Goal: Information Seeking & Learning: Find specific fact

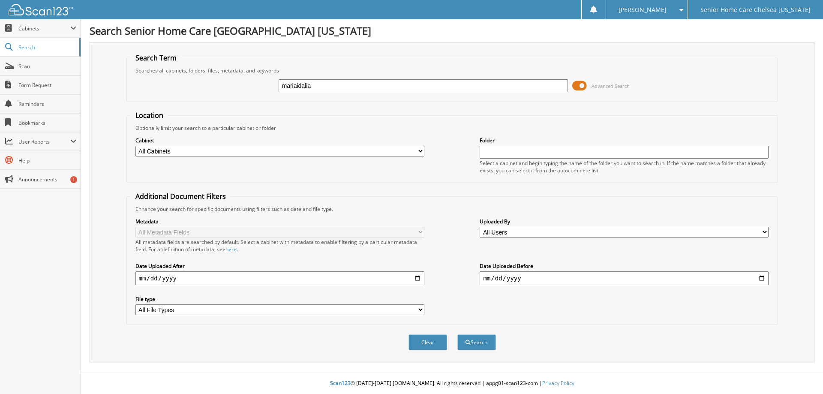
type input "mariaidalia"
click at [457, 334] on button "Search" at bounding box center [476, 342] width 39 height 16
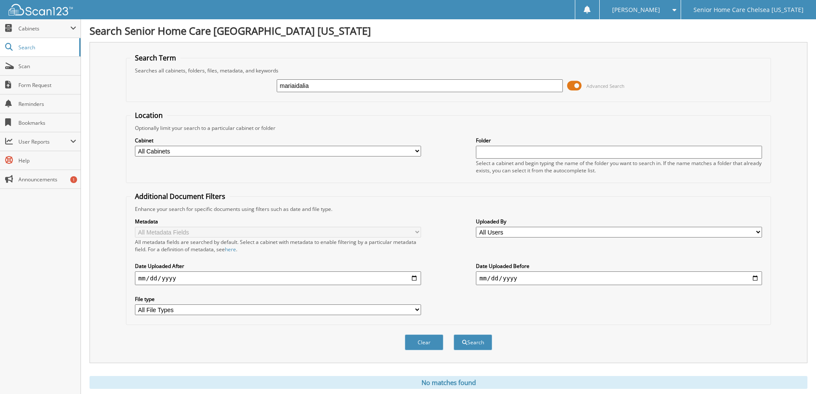
click at [578, 87] on span at bounding box center [574, 85] width 15 height 13
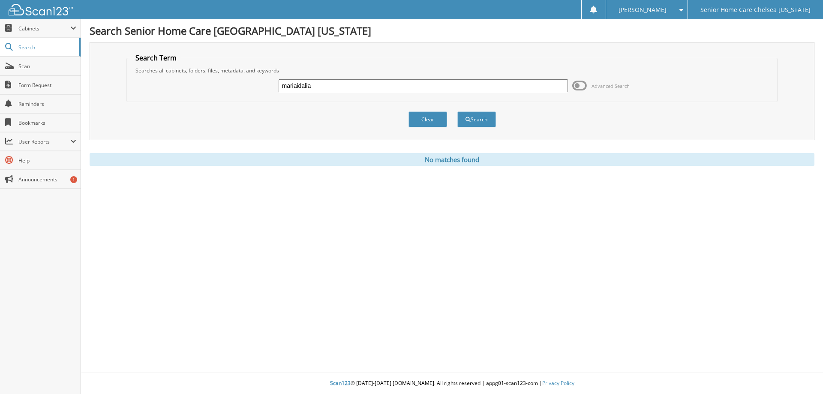
click at [320, 87] on input "mariaidalia" at bounding box center [423, 85] width 289 height 13
click at [296, 83] on input "mariaidalia" at bounding box center [423, 85] width 289 height 13
type input "maria idalia"
click at [466, 117] on span "submit" at bounding box center [467, 119] width 5 height 5
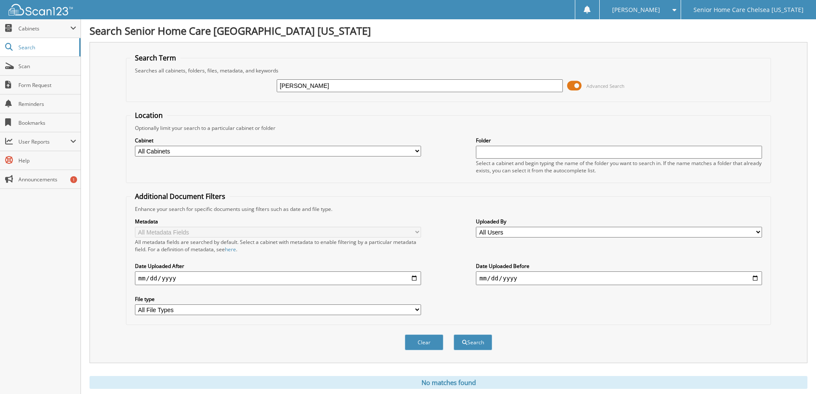
scroll to position [25, 0]
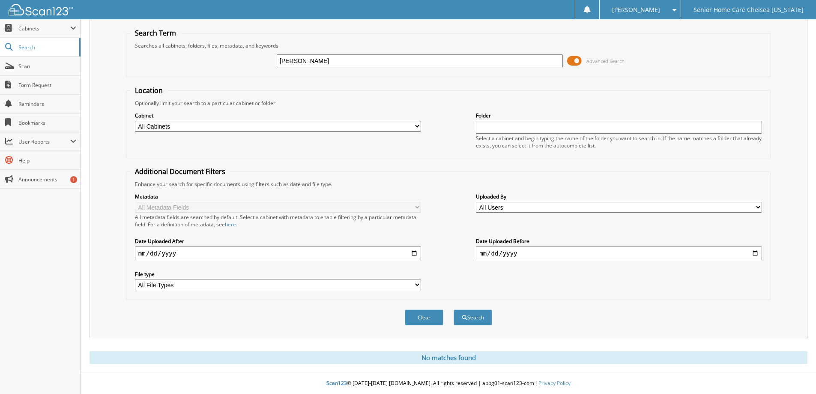
click at [339, 59] on input "maria idalia" at bounding box center [420, 60] width 286 height 13
type input "mariailidia"
click at [454, 309] on button "Search" at bounding box center [473, 317] width 39 height 16
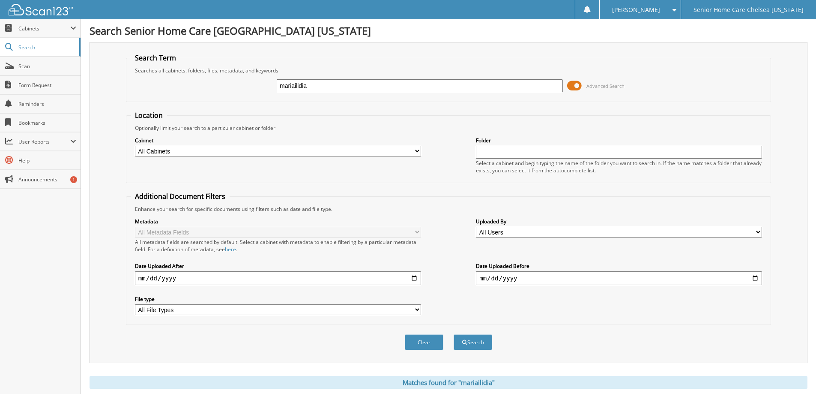
click at [575, 85] on span at bounding box center [574, 85] width 15 height 13
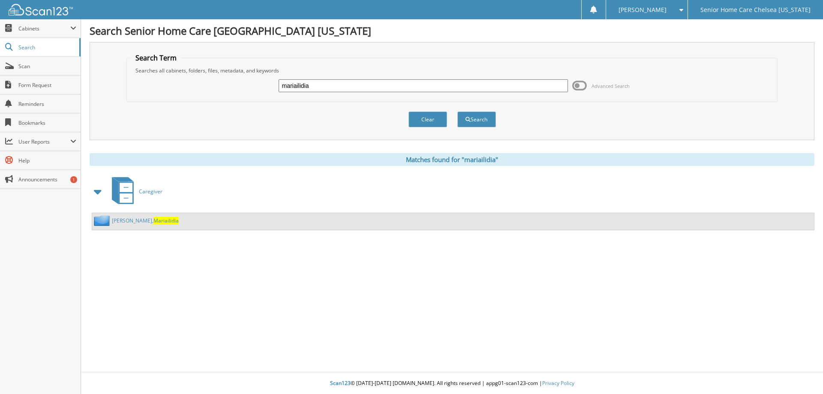
click at [133, 219] on link "Goncalves, Mariailidia" at bounding box center [145, 220] width 67 height 7
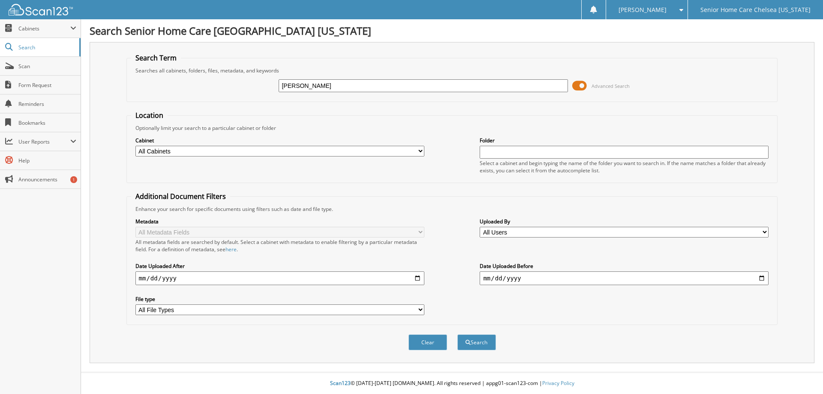
type input "felix"
click at [581, 84] on span at bounding box center [579, 85] width 15 height 13
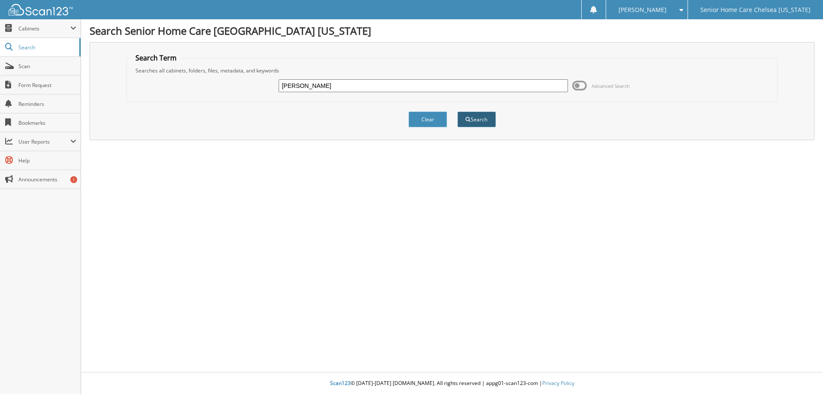
click at [475, 123] on button "Search" at bounding box center [476, 119] width 39 height 16
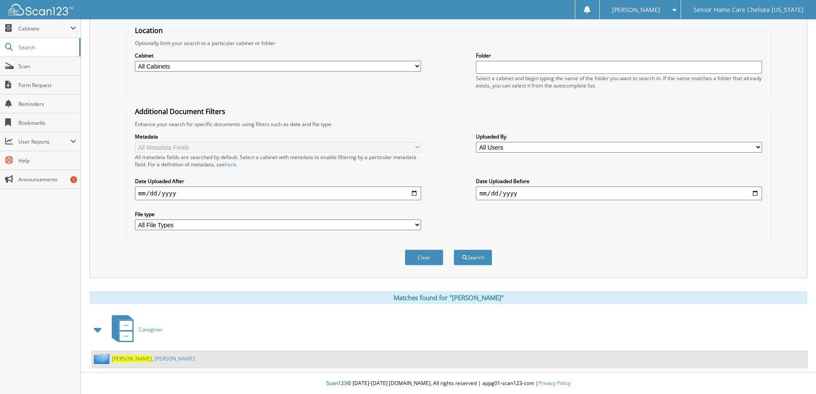
scroll to position [85, 0]
click at [127, 360] on link "Felix , Seth" at bounding box center [153, 358] width 83 height 7
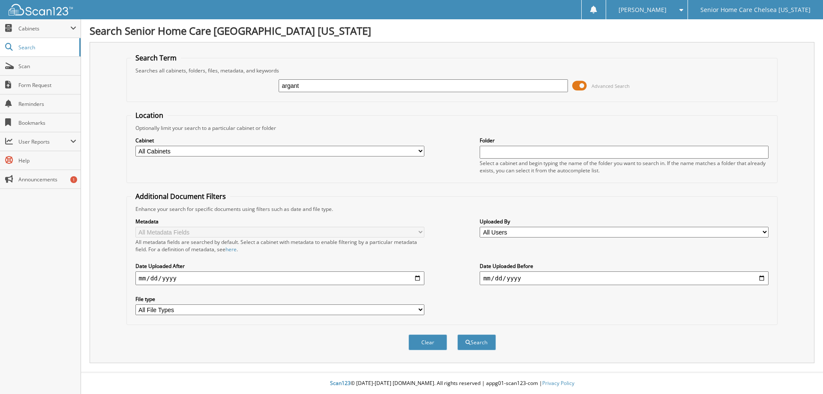
type input "argant"
click at [581, 85] on span at bounding box center [579, 85] width 15 height 13
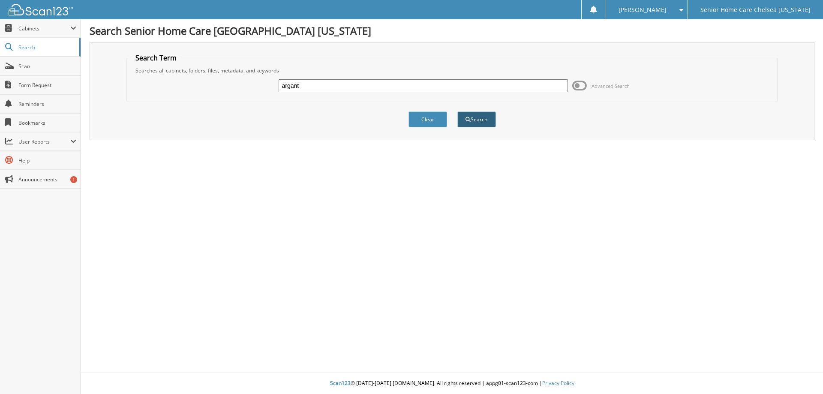
click at [472, 120] on button "Search" at bounding box center [476, 119] width 39 height 16
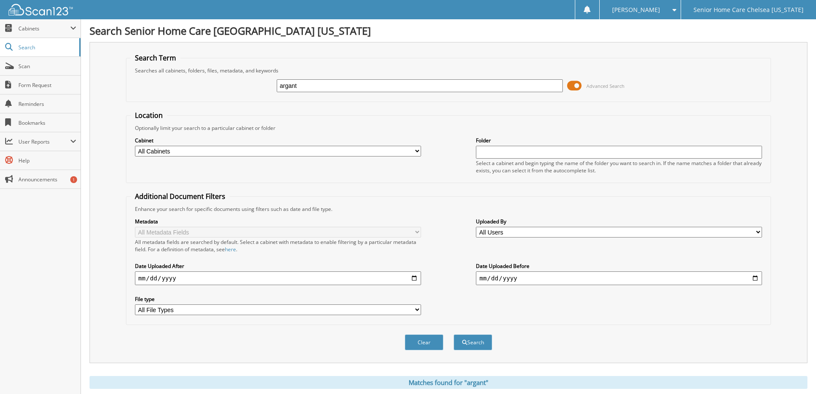
click at [398, 82] on input "argant" at bounding box center [420, 85] width 286 height 13
click at [469, 345] on button "Search" at bounding box center [473, 342] width 39 height 16
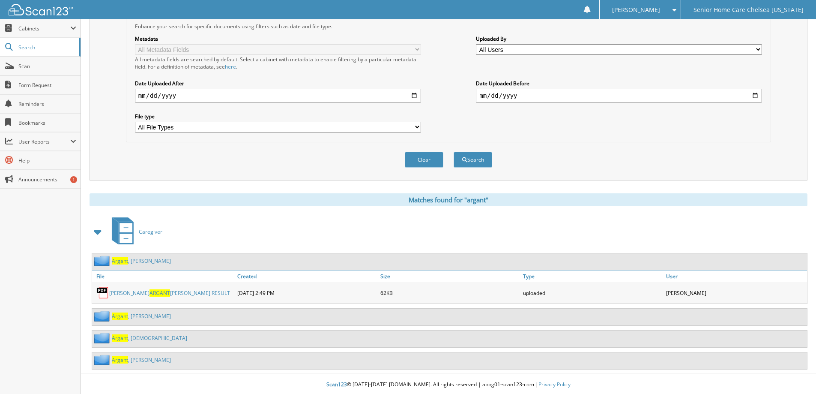
scroll to position [184, 0]
click at [133, 313] on link "Argant , Jennifer" at bounding box center [141, 314] width 59 height 7
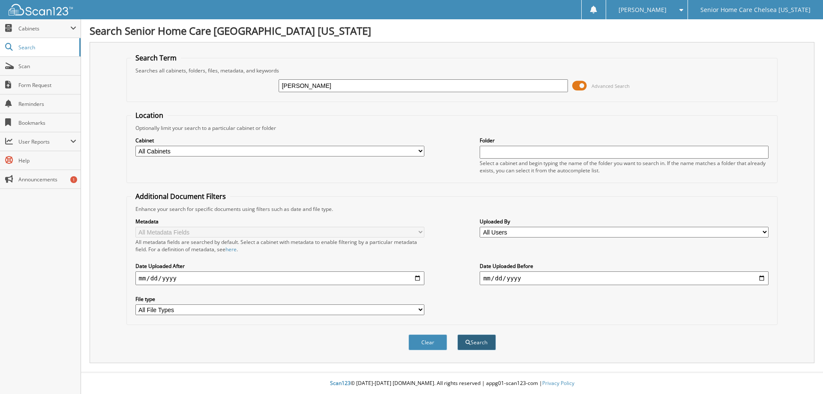
type input "[PERSON_NAME]"
click at [473, 347] on button "Search" at bounding box center [476, 342] width 39 height 16
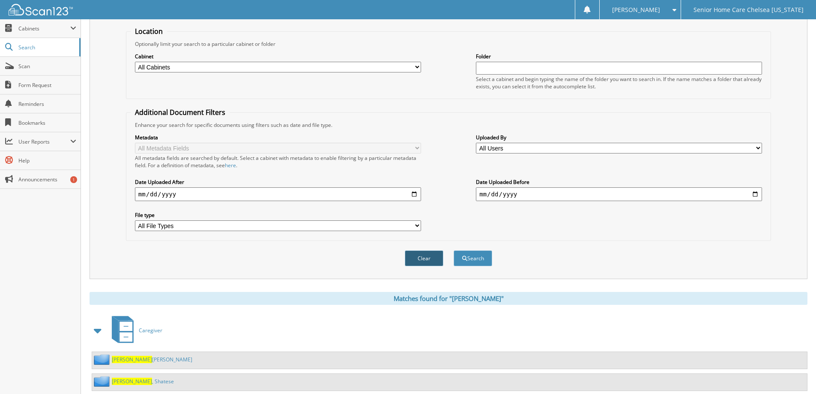
scroll to position [107, 0]
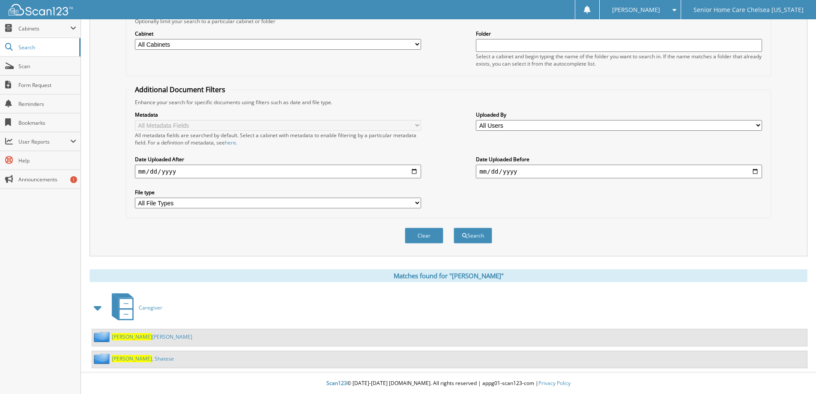
click at [146, 338] on link "Smith De Aguirre, Mireya" at bounding box center [152, 336] width 81 height 7
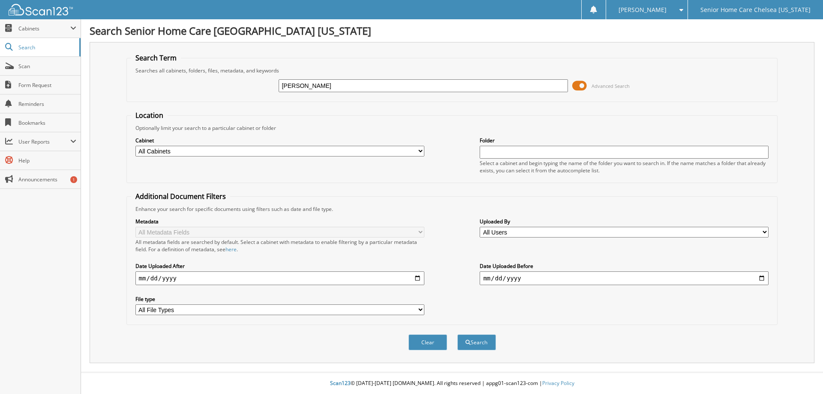
type input "patrice"
click at [457, 334] on button "Search" at bounding box center [476, 342] width 39 height 16
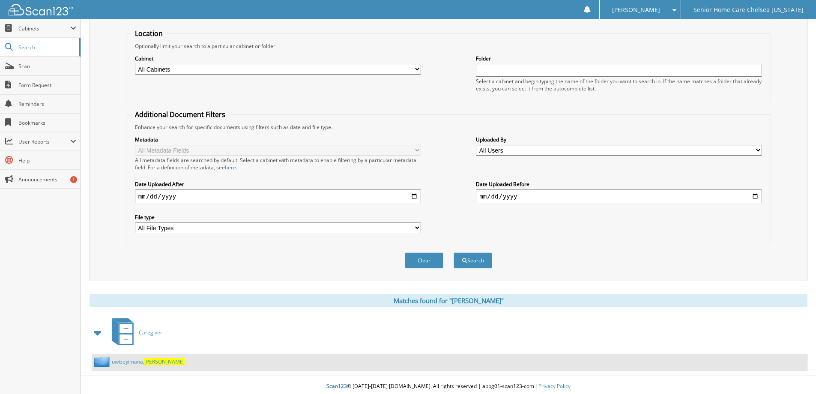
scroll to position [85, 0]
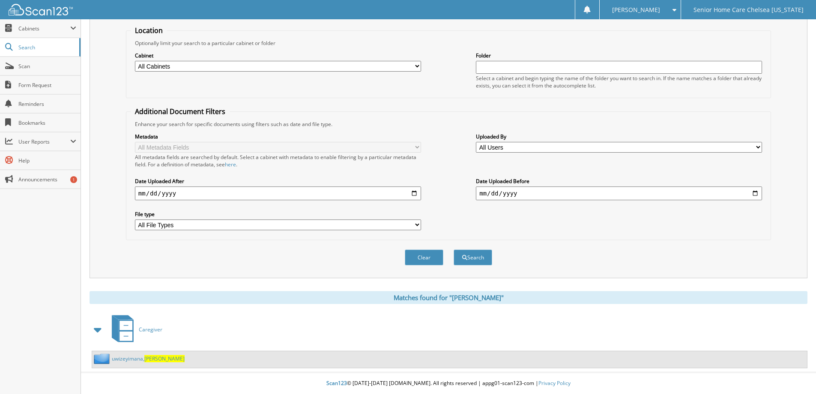
click at [129, 356] on link "uwizeyimana, patrice" at bounding box center [148, 358] width 73 height 7
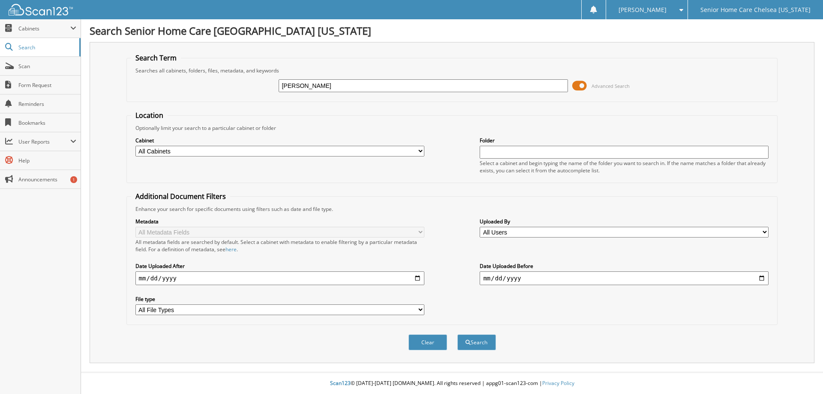
type input "[PERSON_NAME]"
click at [457, 334] on button "Search" at bounding box center [476, 342] width 39 height 16
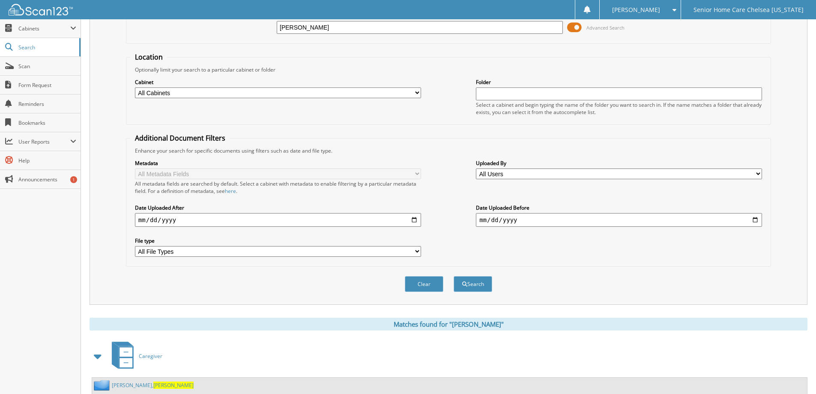
scroll to position [107, 0]
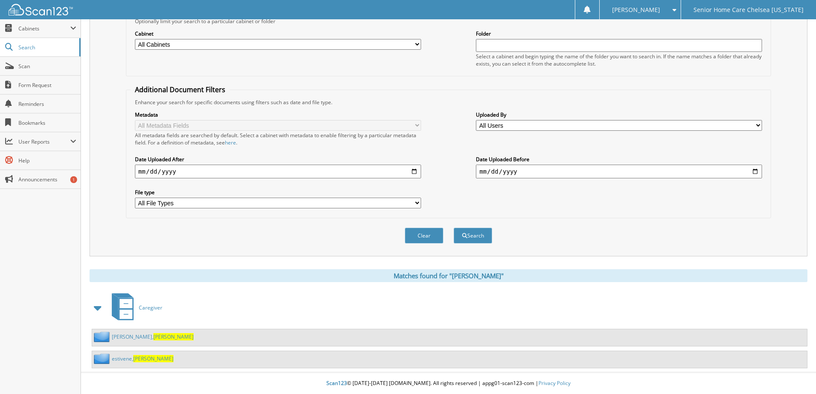
click at [132, 357] on link "[PERSON_NAME]" at bounding box center [143, 358] width 62 height 7
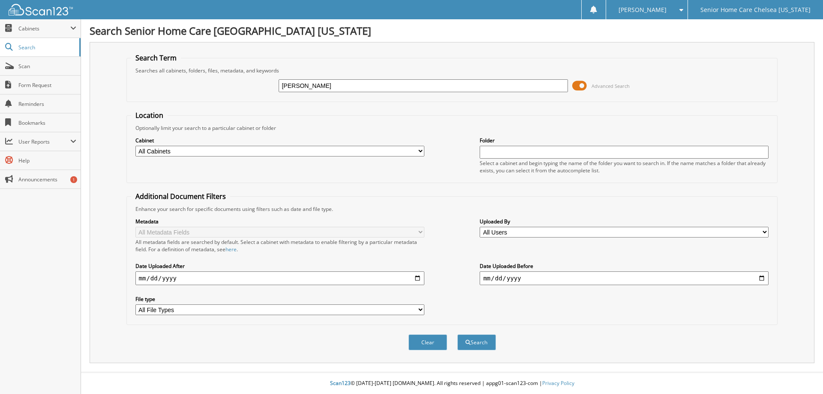
type input "brenda"
click at [457, 334] on button "Search" at bounding box center [476, 342] width 39 height 16
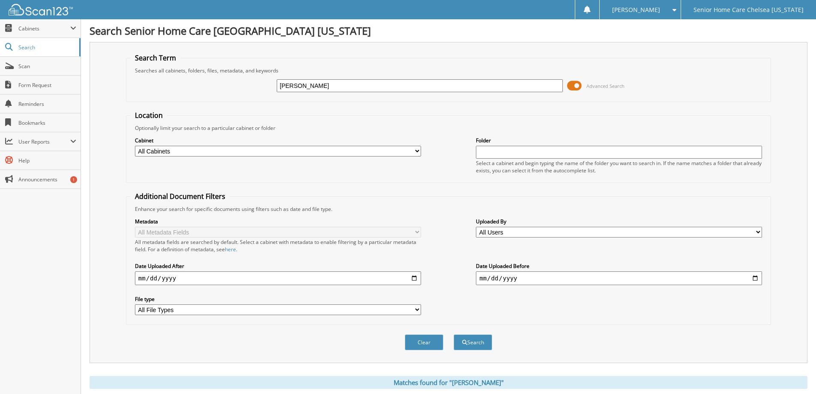
click at [354, 93] on div "brenda Advanced Search" at bounding box center [449, 85] width 636 height 23
click at [348, 85] on input "brenda" at bounding box center [420, 85] width 286 height 13
type input "b"
type input "patrice"
click at [454, 334] on button "Search" at bounding box center [473, 342] width 39 height 16
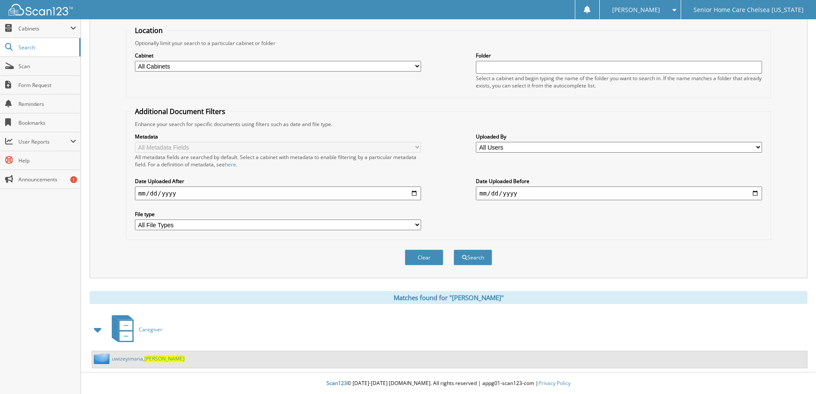
scroll to position [85, 0]
click at [141, 358] on link "uwizeyimana, [PERSON_NAME]" at bounding box center [148, 358] width 73 height 7
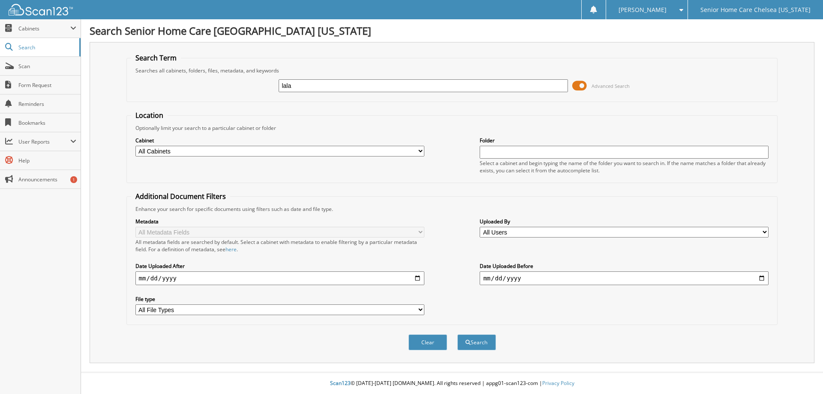
type input "lala"
click at [579, 85] on span at bounding box center [579, 85] width 15 height 13
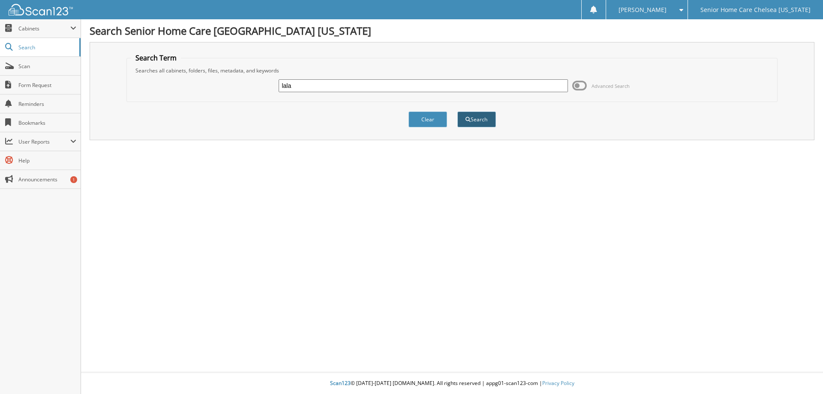
click at [457, 122] on button "Search" at bounding box center [476, 119] width 39 height 16
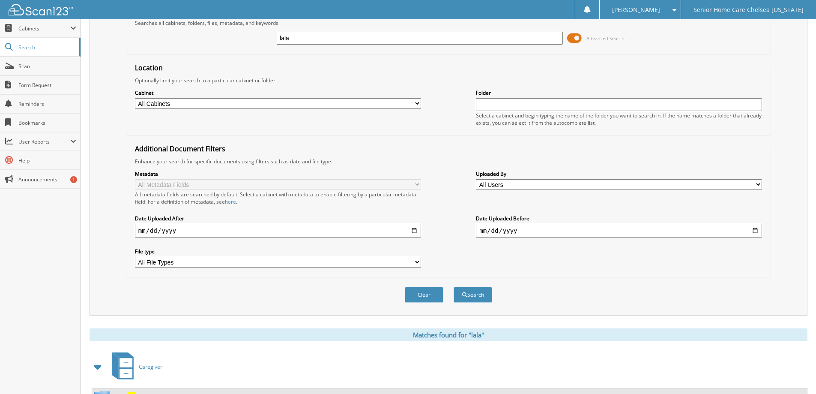
scroll to position [85, 0]
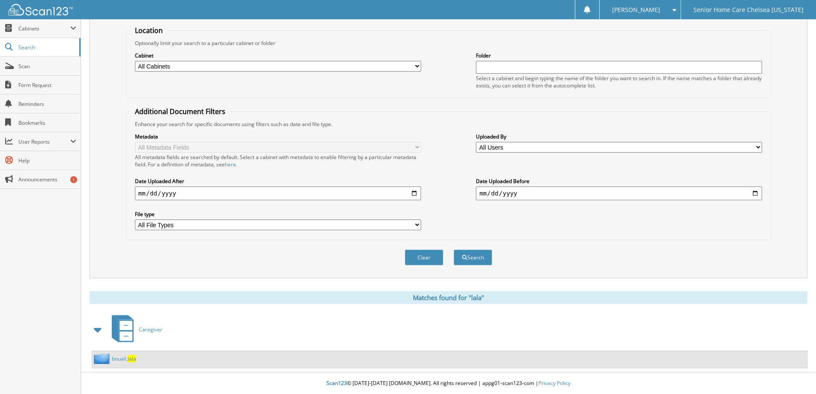
click at [116, 354] on div "bouali, lala" at bounding box center [114, 358] width 44 height 11
click at [118, 360] on link "bouali, lala" at bounding box center [124, 358] width 24 height 7
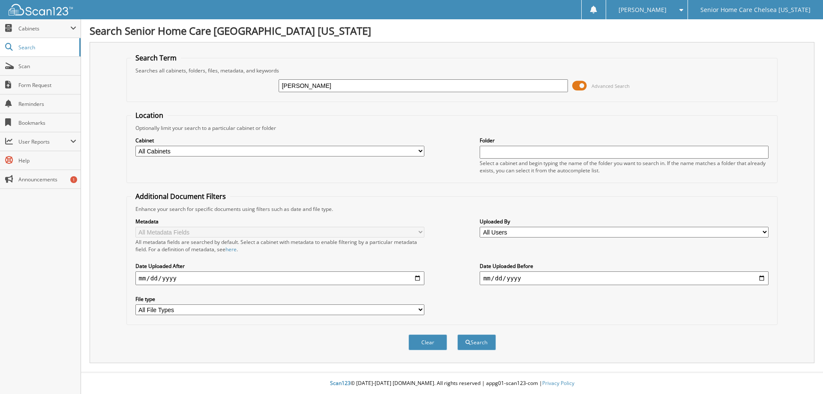
type input "[PERSON_NAME]"
click at [457, 334] on button "Search" at bounding box center [476, 342] width 39 height 16
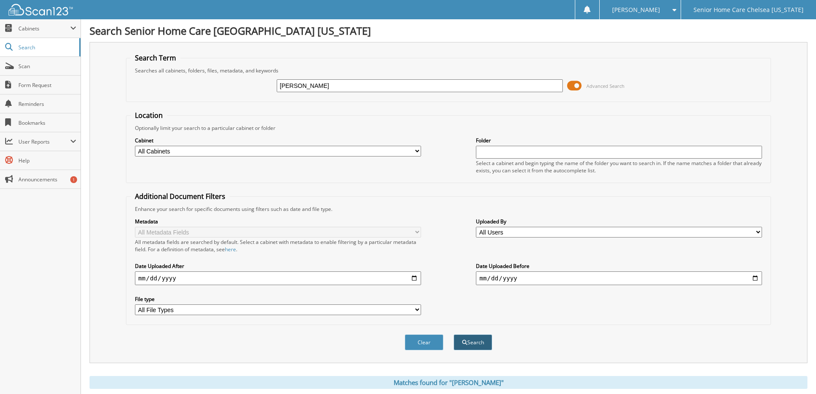
click at [467, 346] on button "Search" at bounding box center [473, 342] width 39 height 16
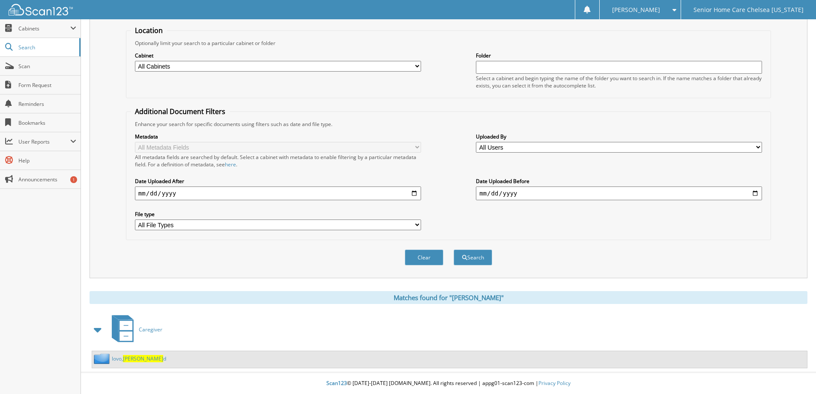
scroll to position [85, 0]
click at [129, 360] on span "teresa" at bounding box center [143, 358] width 40 height 7
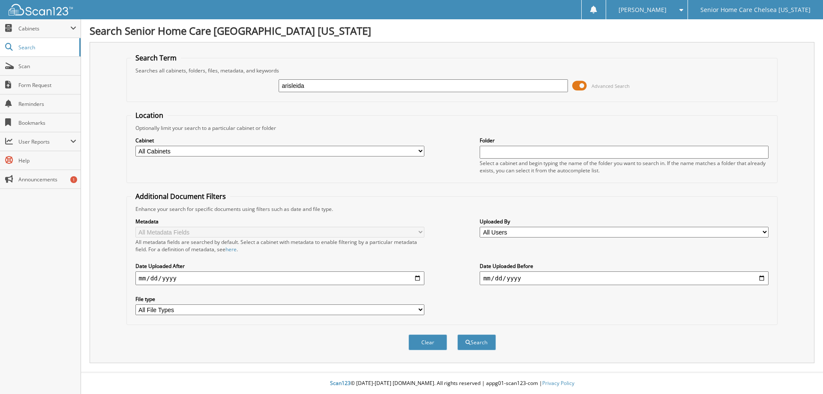
type input "arisleida"
click at [457, 334] on button "Search" at bounding box center [476, 342] width 39 height 16
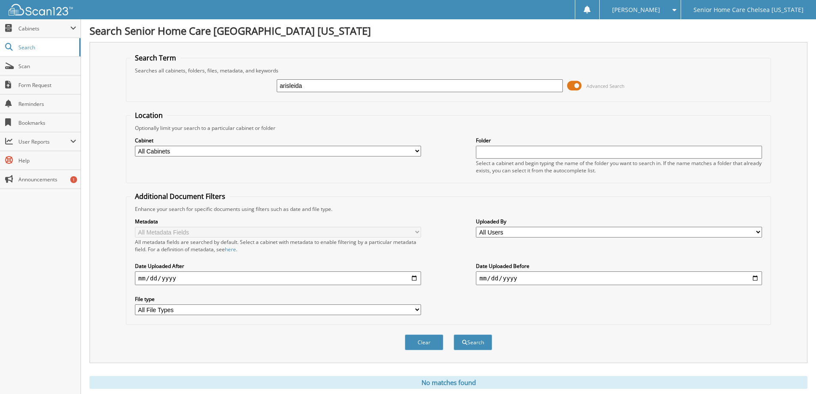
click at [575, 86] on span at bounding box center [574, 85] width 15 height 13
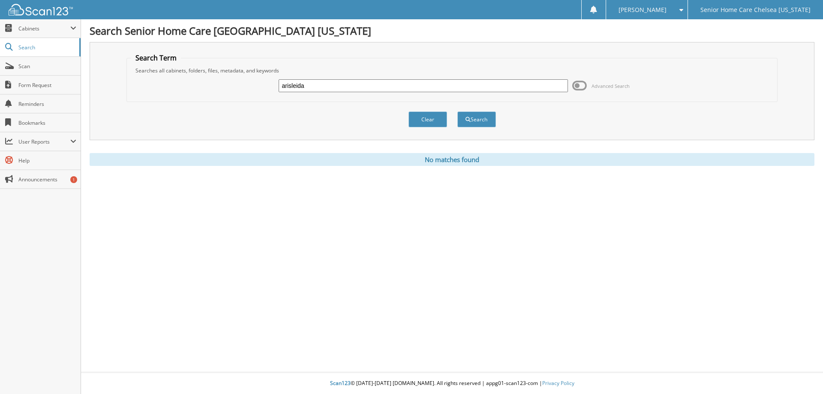
click at [318, 89] on input "arisleida" at bounding box center [423, 85] width 289 height 13
type input "a"
type input "[PERSON_NAME]"
click at [485, 119] on button "Search" at bounding box center [476, 119] width 39 height 16
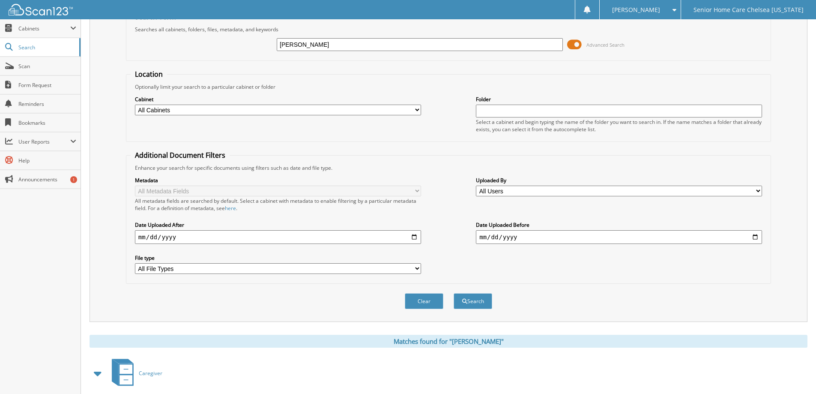
scroll to position [85, 0]
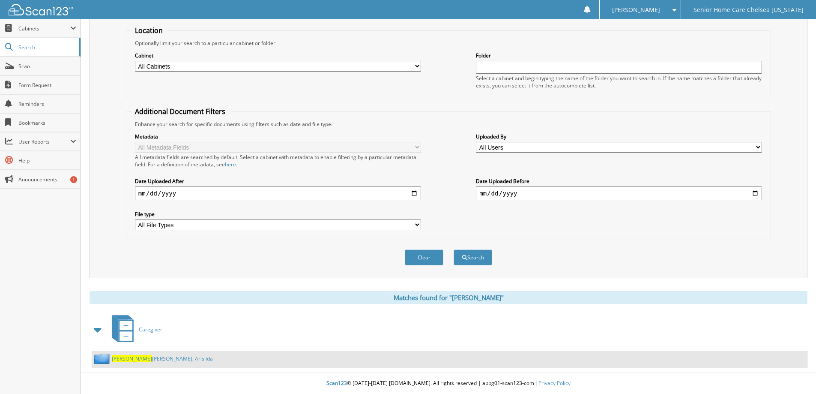
click at [147, 359] on link "[PERSON_NAME], Arislida" at bounding box center [162, 358] width 101 height 7
